Goal: Task Accomplishment & Management: Manage account settings

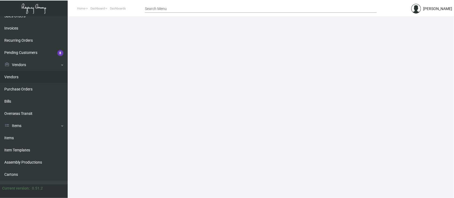
scroll to position [72, 0]
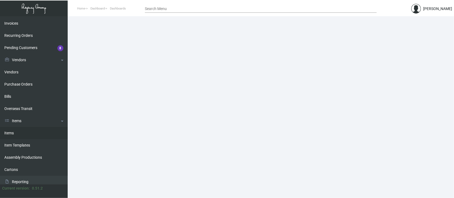
click at [12, 132] on link "Items" at bounding box center [34, 133] width 68 height 12
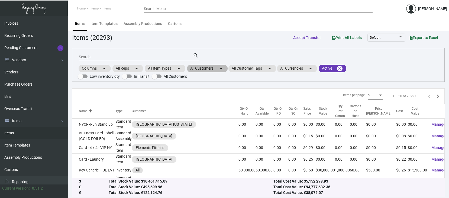
click at [213, 67] on mat-chip "All Customers arrow_drop_down" at bounding box center [207, 69] width 41 height 8
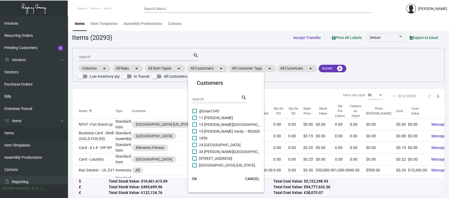
click at [197, 99] on input "Search" at bounding box center [216, 99] width 49 height 4
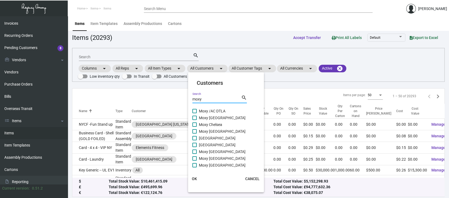
type input "moxy"
click at [195, 150] on span at bounding box center [194, 151] width 4 height 4
click at [194, 154] on input "Moxy [GEOGRAPHIC_DATA]" at bounding box center [194, 154] width 0 height 0
checkbox input "true"
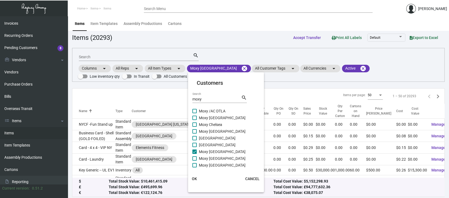
click at [194, 178] on span "OK" at bounding box center [194, 179] width 5 height 4
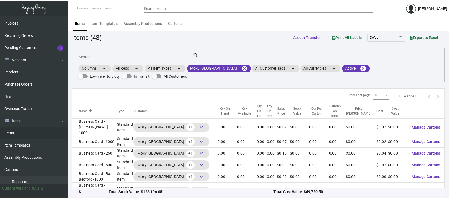
click at [84, 56] on input "Search" at bounding box center [136, 57] width 114 height 4
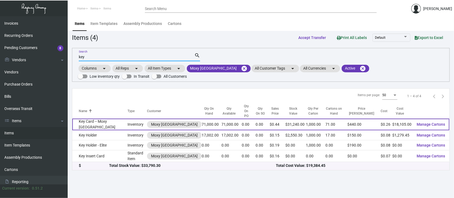
type input "key"
click at [439, 122] on span "Manage Cartons" at bounding box center [431, 124] width 28 height 4
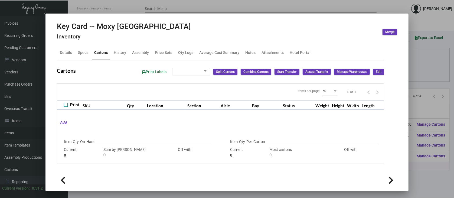
type input "71,000"
type input "44000"
type input "+27000"
type input "1,000"
type input "1000"
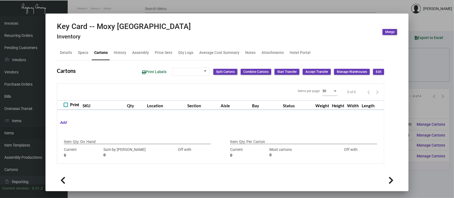
type input "0"
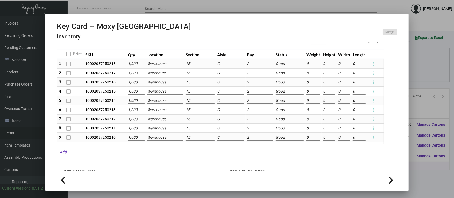
scroll to position [58, 0]
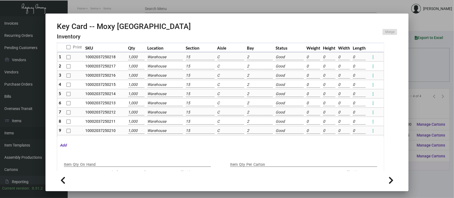
click at [429, 95] on div at bounding box center [227, 99] width 454 height 198
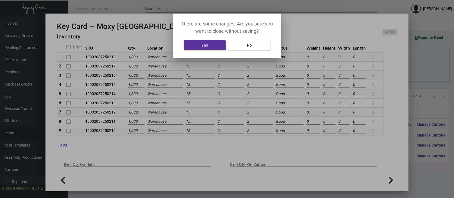
click at [209, 45] on button "Yes" at bounding box center [205, 45] width 42 height 10
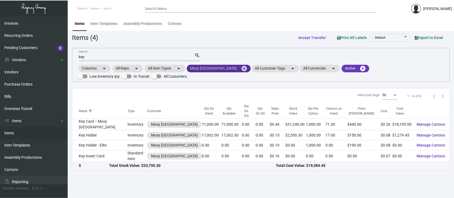
click at [221, 70] on mat-chip "Moxy [GEOGRAPHIC_DATA] cancel" at bounding box center [219, 69] width 64 height 8
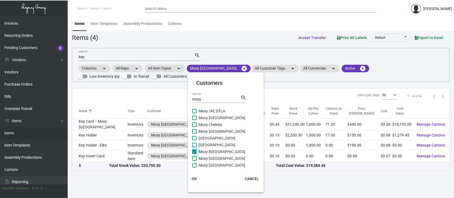
click at [194, 150] on span at bounding box center [194, 151] width 4 height 4
click at [194, 154] on input "Moxy [GEOGRAPHIC_DATA]" at bounding box center [194, 154] width 0 height 0
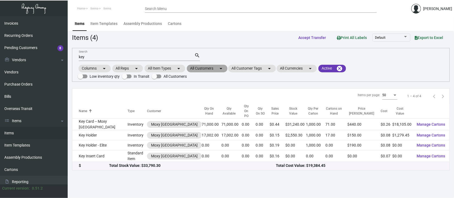
click at [214, 68] on mat-chip "All Customers arrow_drop_down" at bounding box center [207, 69] width 41 height 8
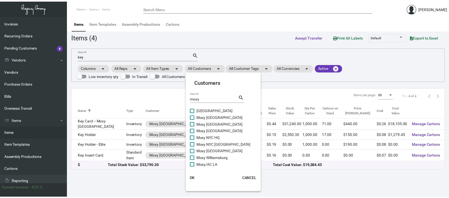
scroll to position [35, 0]
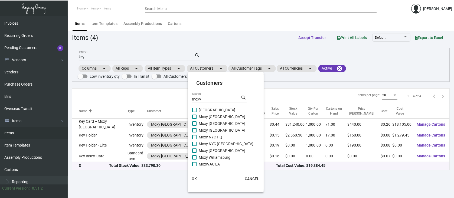
click at [194, 150] on span at bounding box center [194, 150] width 4 height 4
click at [194, 153] on input "Moxy [GEOGRAPHIC_DATA]" at bounding box center [194, 153] width 0 height 0
checkbox input "true"
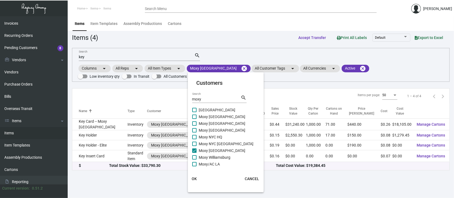
click at [195, 179] on span "OK" at bounding box center [194, 179] width 5 height 4
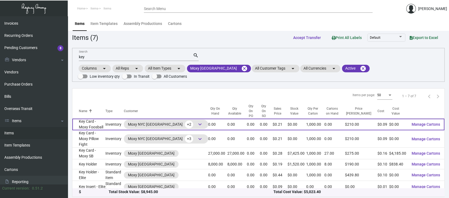
click at [427, 122] on span "Manage Cartons" at bounding box center [425, 124] width 28 height 4
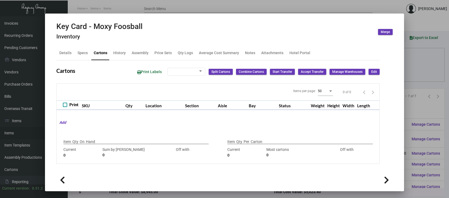
type input "10000"
type input "-10000"
type input "1,000"
type input "1000"
type input "0"
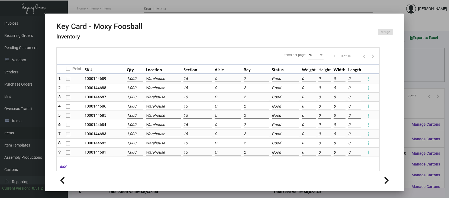
click at [422, 106] on div at bounding box center [224, 99] width 449 height 198
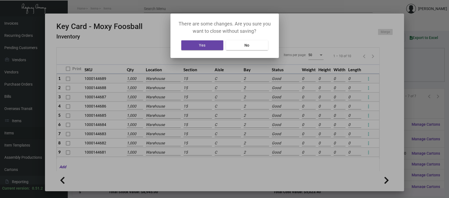
click at [205, 44] on span "Yes" at bounding box center [202, 45] width 6 height 4
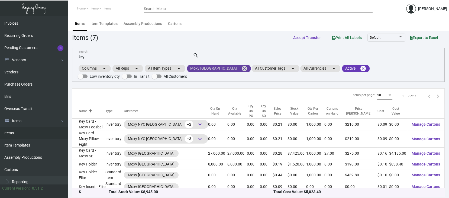
click at [241, 67] on mat-icon "cancel" at bounding box center [244, 68] width 6 height 6
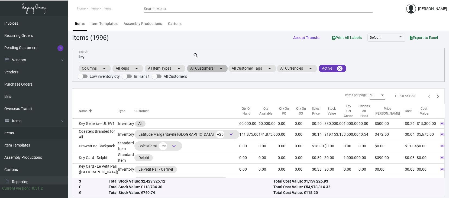
click at [214, 67] on mat-chip "All Customers arrow_drop_down" at bounding box center [207, 69] width 41 height 8
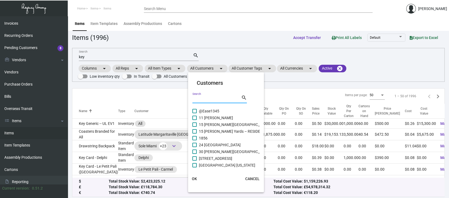
click at [196, 98] on input "Search" at bounding box center [216, 99] width 49 height 4
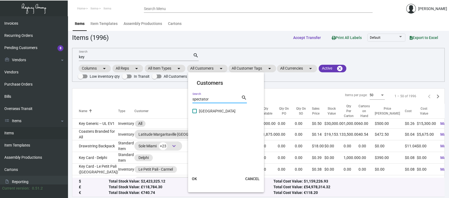
type input "spectator"
click at [195, 110] on span at bounding box center [194, 111] width 4 height 4
click at [194, 113] on input "[GEOGRAPHIC_DATA]" at bounding box center [194, 113] width 0 height 0
checkbox input "true"
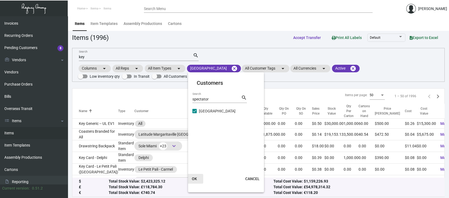
click at [195, 178] on span "OK" at bounding box center [194, 179] width 5 height 4
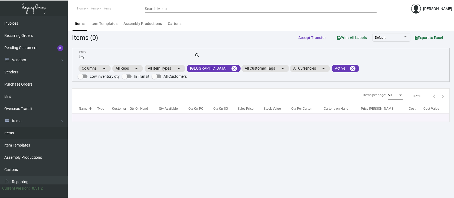
click at [89, 57] on input "key" at bounding box center [137, 57] width 116 height 4
type input "k"
type input "card [PERSON_NAME]"
click at [340, 16] on div "Search Menu" at bounding box center [261, 10] width 232 height 13
